Goal: Information Seeking & Learning: Learn about a topic

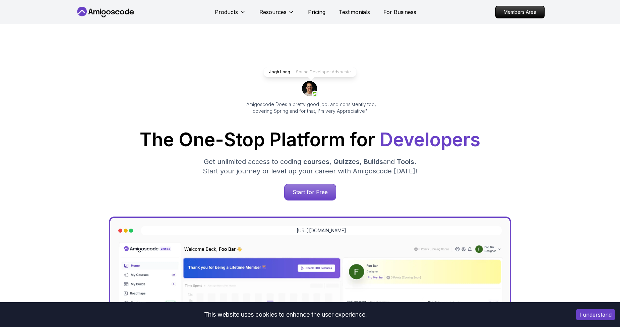
click at [600, 313] on button "I understand" at bounding box center [595, 314] width 39 height 11
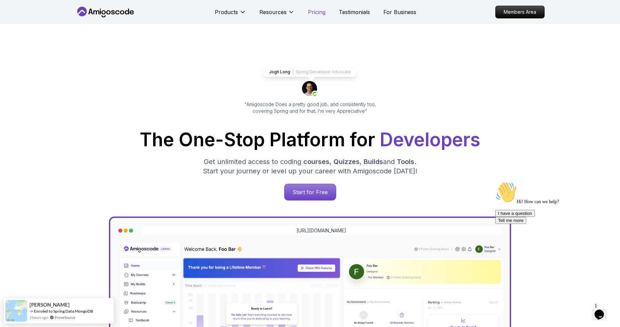
click at [312, 13] on p "Pricing" at bounding box center [316, 12] width 17 height 8
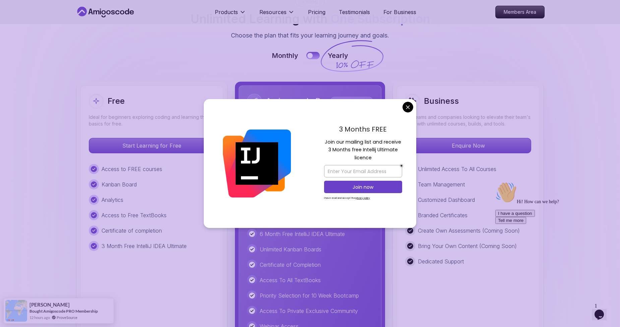
scroll to position [1496, 0]
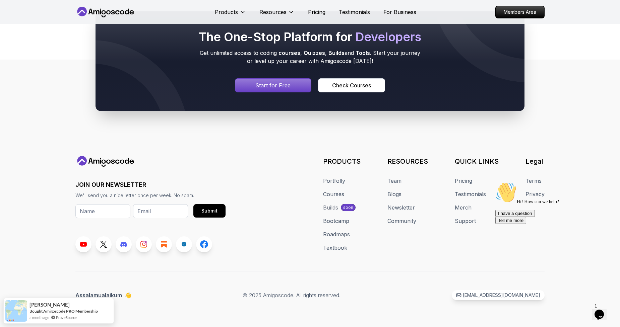
scroll to position [3517, 0]
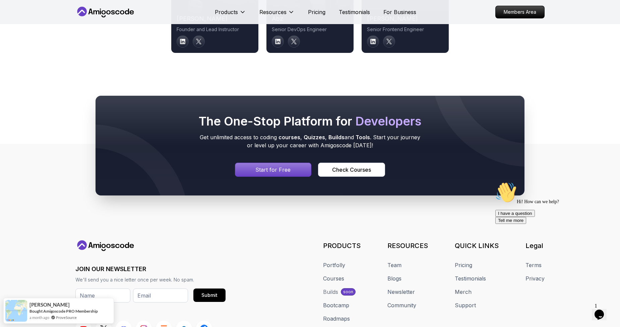
click at [287, 124] on h2 "The One-Stop Platform for Developers" at bounding box center [309, 121] width 225 height 13
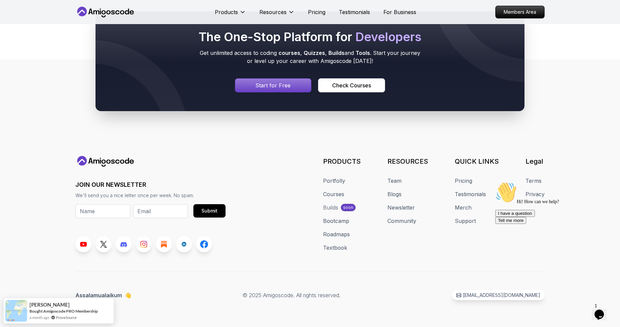
click at [495, 182] on icon "Chat attention grabber" at bounding box center [495, 182] width 0 height 0
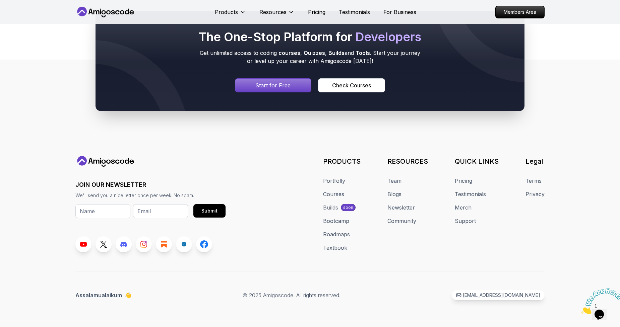
click at [336, 208] on div "Builds" at bounding box center [330, 208] width 15 height 8
click at [352, 210] on div "soon" at bounding box center [348, 207] width 15 height 7
click at [332, 222] on link "Bootcamp" at bounding box center [336, 221] width 26 height 8
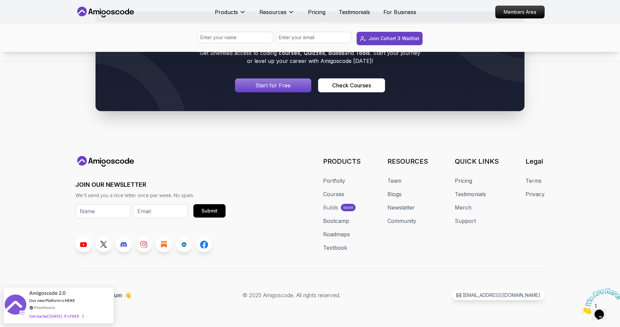
scroll to position [3192, 0]
click at [340, 239] on link "Roadmaps" at bounding box center [336, 235] width 27 height 8
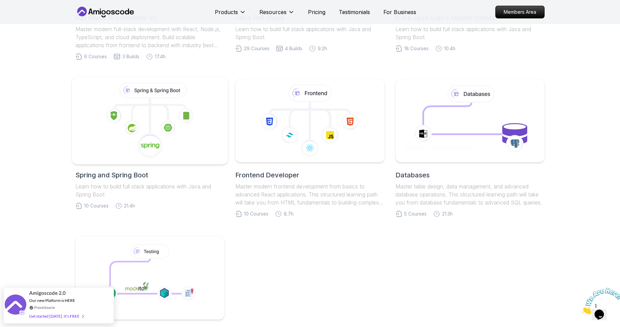
scroll to position [353, 0]
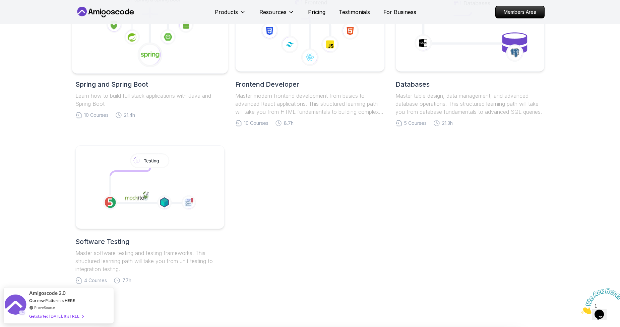
click at [161, 61] on icon at bounding box center [149, 54] width 25 height 25
